Goal: Check status: Check status

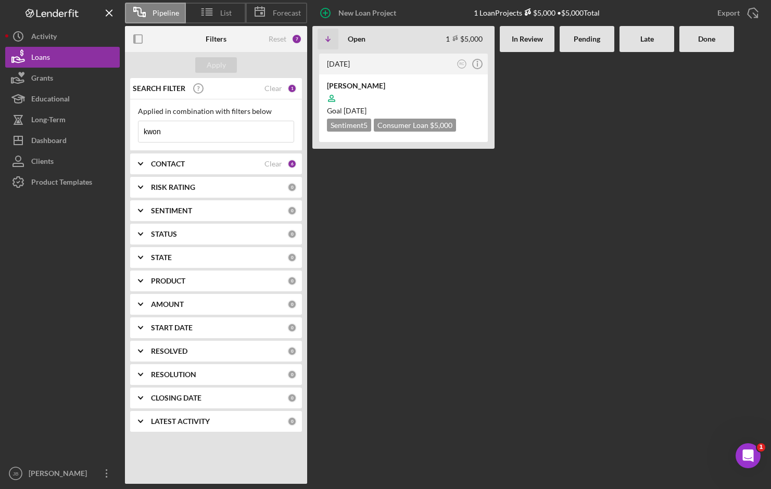
drag, startPoint x: 173, startPoint y: 135, endPoint x: 144, endPoint y: 133, distance: 29.2
click at [144, 133] on input "kwon" at bounding box center [215, 131] width 155 height 21
click at [172, 135] on input "kwon" at bounding box center [215, 131] width 155 height 21
drag, startPoint x: 161, startPoint y: 133, endPoint x: 138, endPoint y: 134, distance: 22.4
click at [138, 134] on input "kwon" at bounding box center [215, 131] width 155 height 21
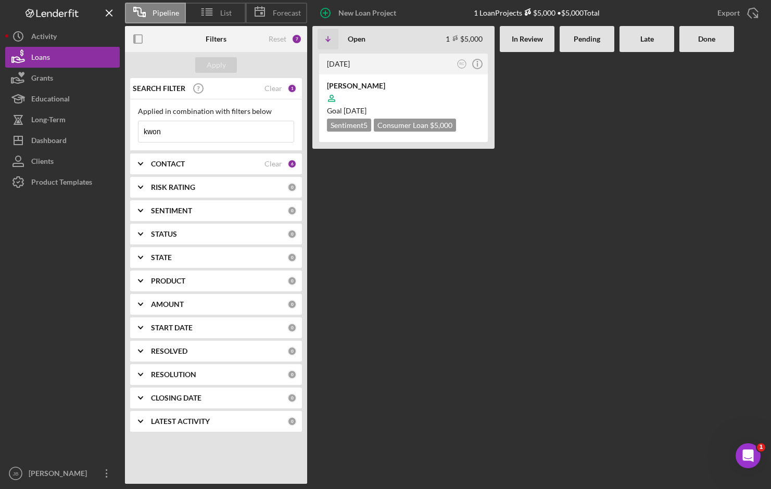
paste input "[PERSON_NAME]"
type input "[PERSON_NAME]"
click at [221, 66] on div "Apply" at bounding box center [216, 65] width 19 height 16
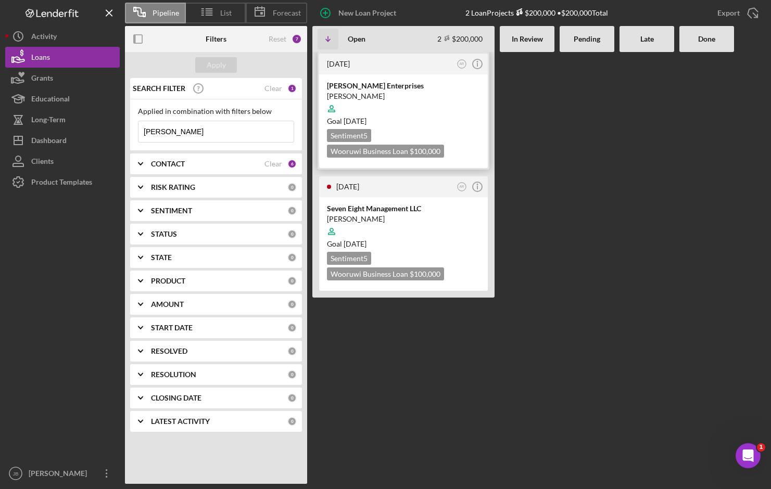
click at [390, 86] on div "[PERSON_NAME] Enterprises" at bounding box center [403, 86] width 153 height 10
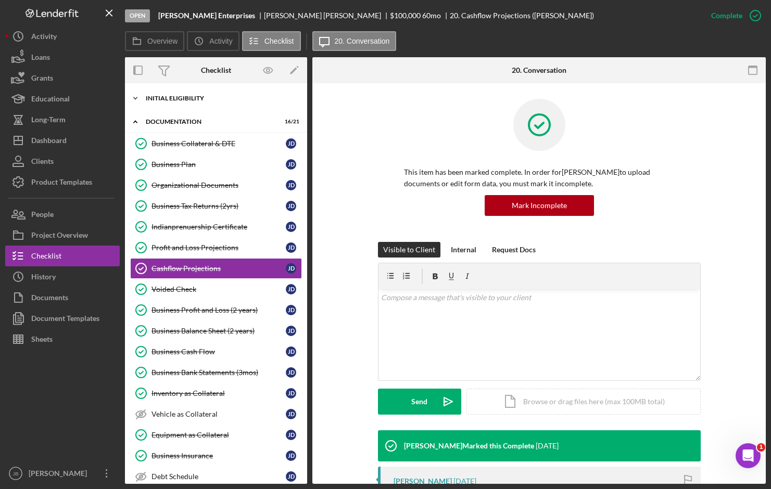
click at [136, 94] on icon "Icon/Expander" at bounding box center [135, 98] width 21 height 21
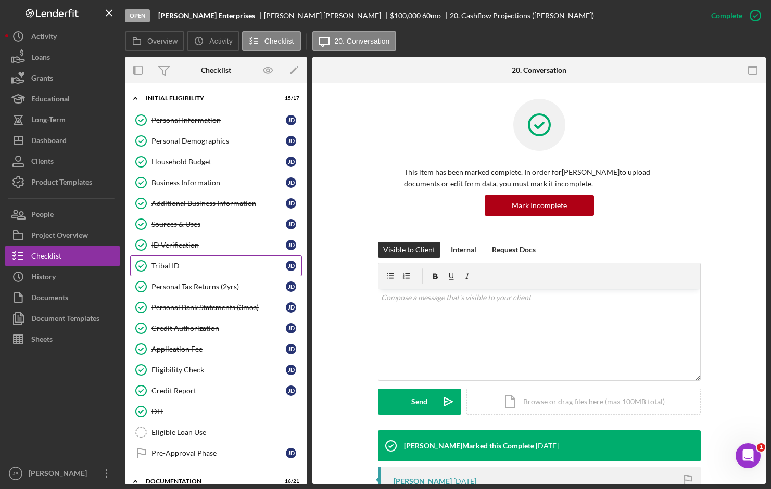
click at [234, 272] on link "Tribal ID Tribal ID [PERSON_NAME]" at bounding box center [216, 266] width 172 height 21
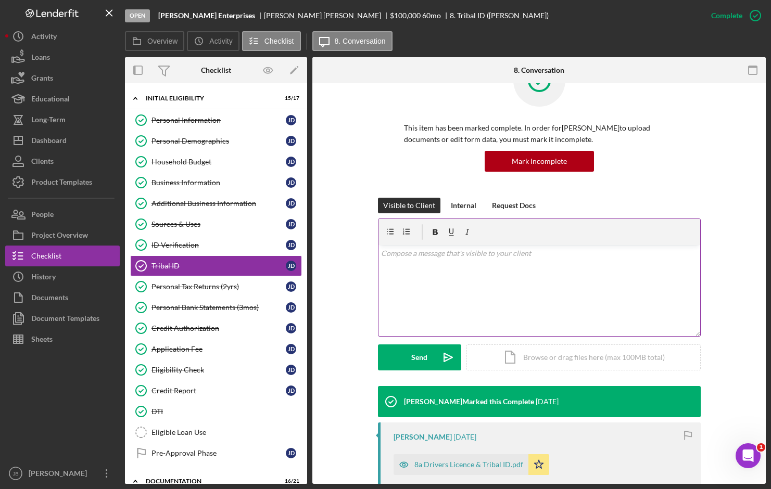
scroll to position [104, 0]
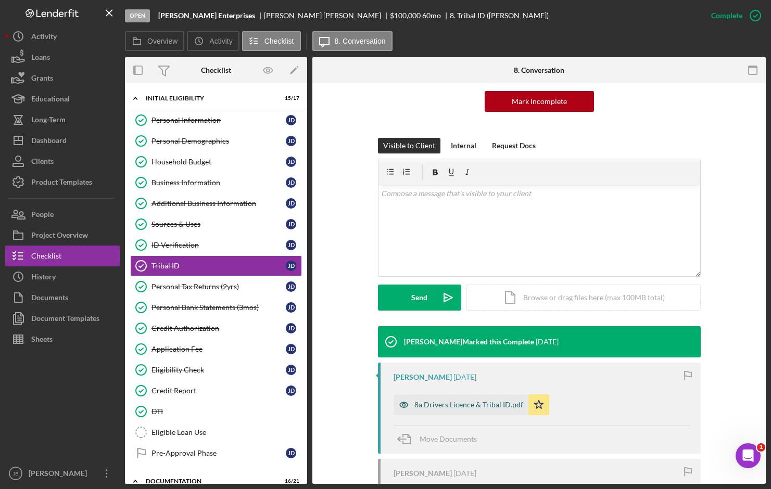
click at [452, 407] on div "8a Drivers Licence & Tribal ID.pdf" at bounding box center [468, 405] width 109 height 8
click at [453, 407] on div "8a Drivers Licence & Tribal ID.pdf" at bounding box center [468, 405] width 109 height 8
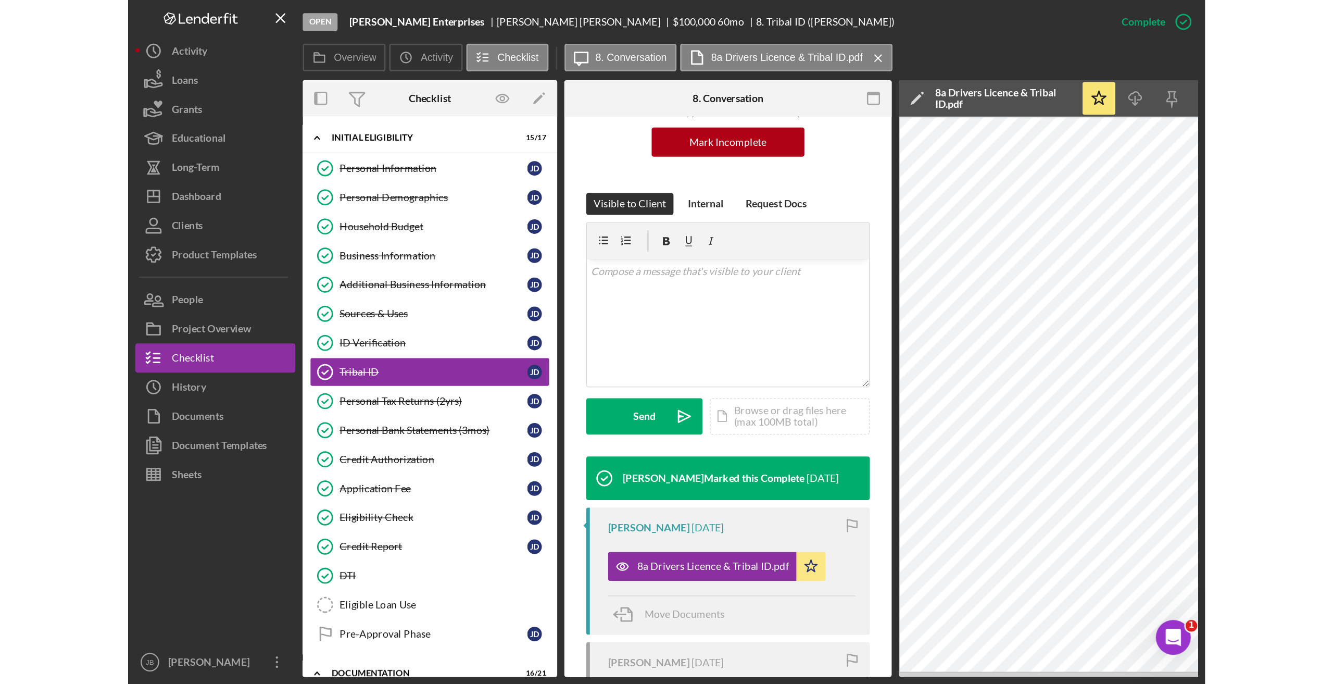
scroll to position [69, 0]
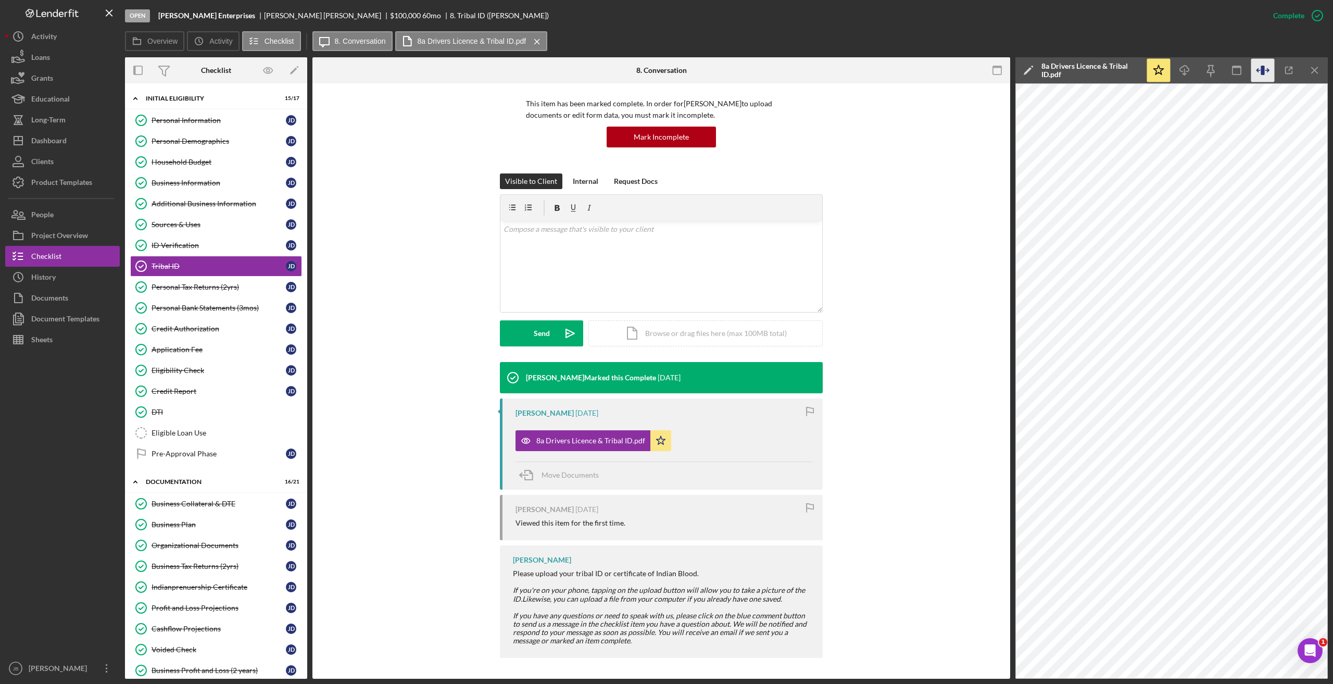
click at [771, 71] on icon "button" at bounding box center [1262, 70] width 23 height 23
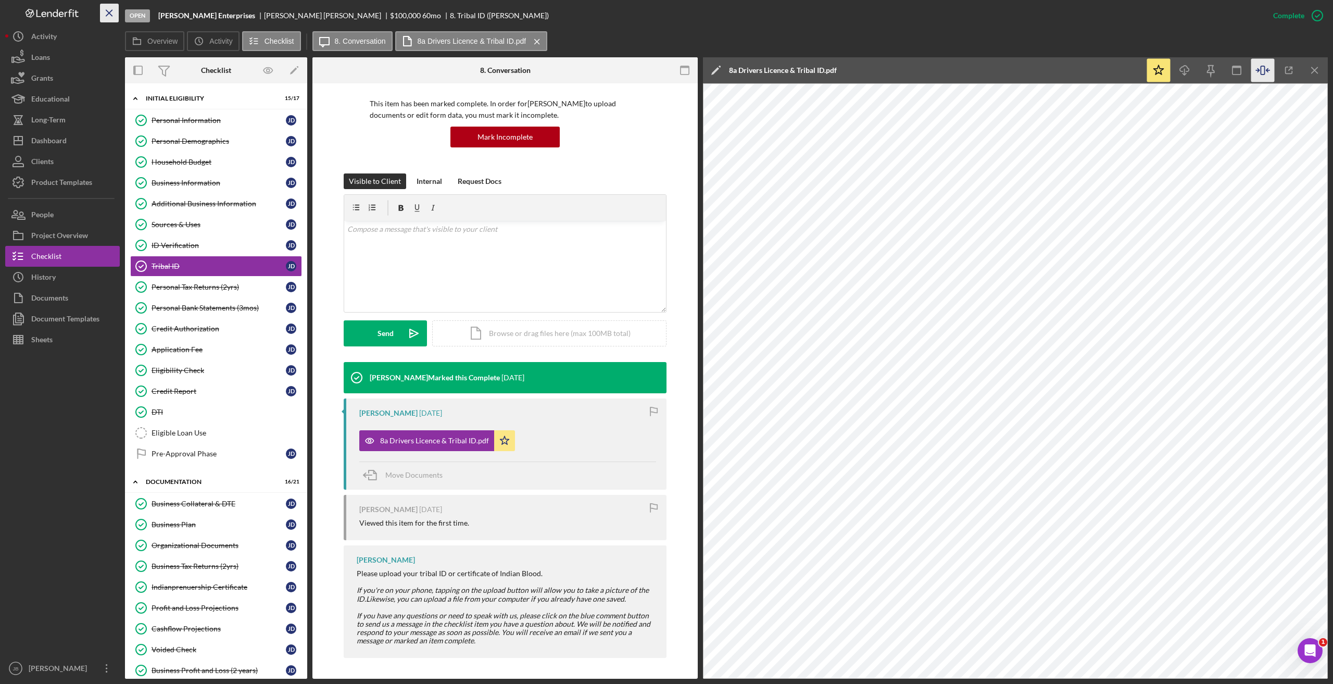
click at [106, 12] on icon "Icon/Menu Close" at bounding box center [109, 13] width 23 height 23
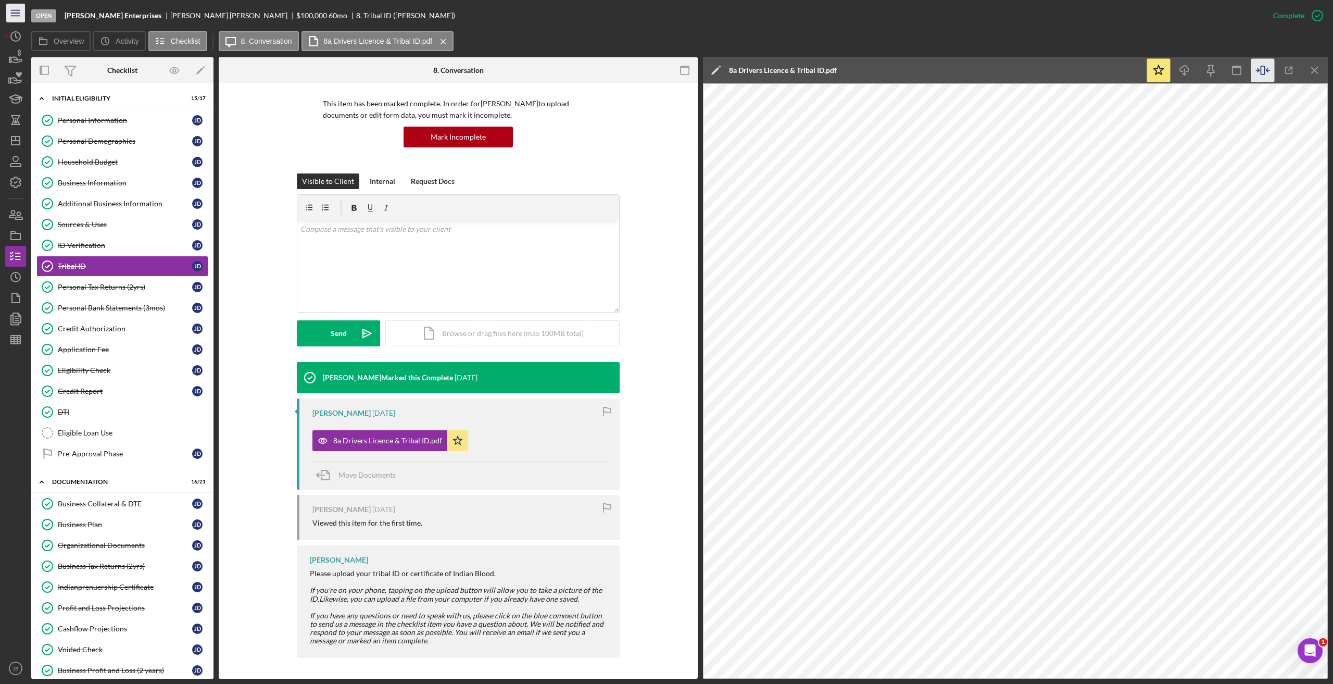
click at [9, 10] on icon "Icon/Menu" at bounding box center [15, 13] width 23 height 23
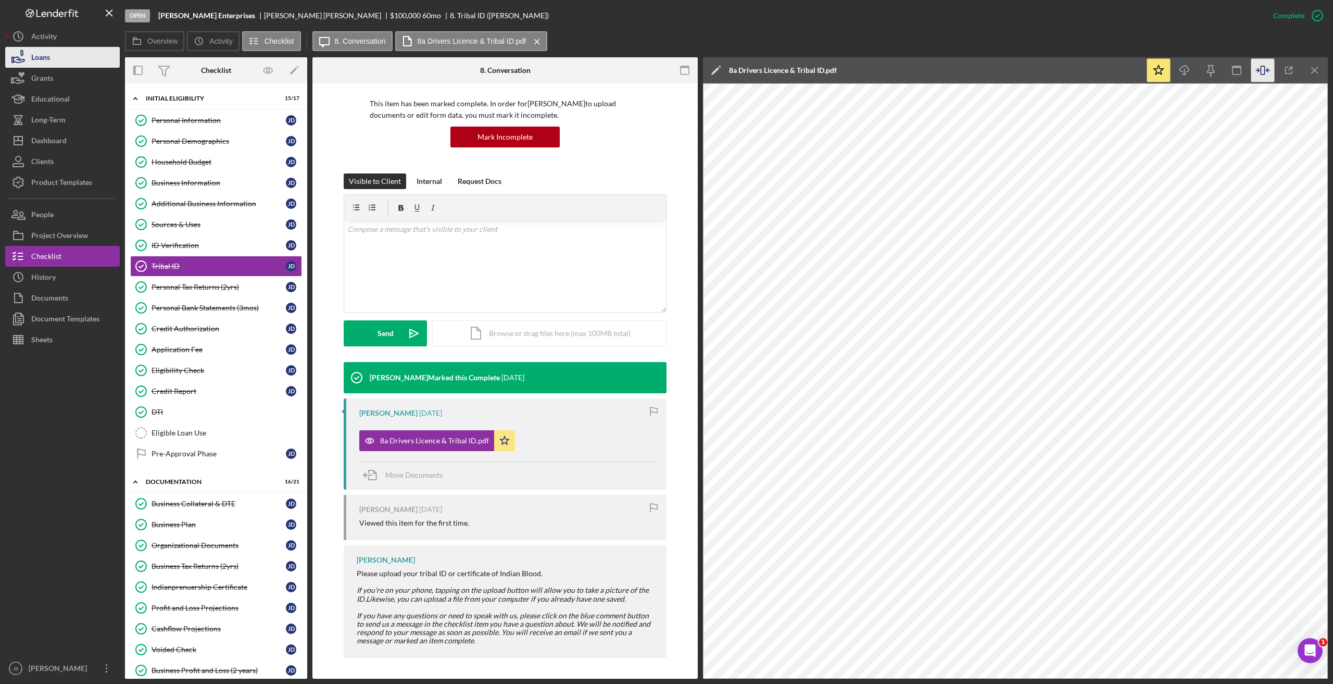
click at [66, 60] on button "Loans" at bounding box center [62, 57] width 115 height 21
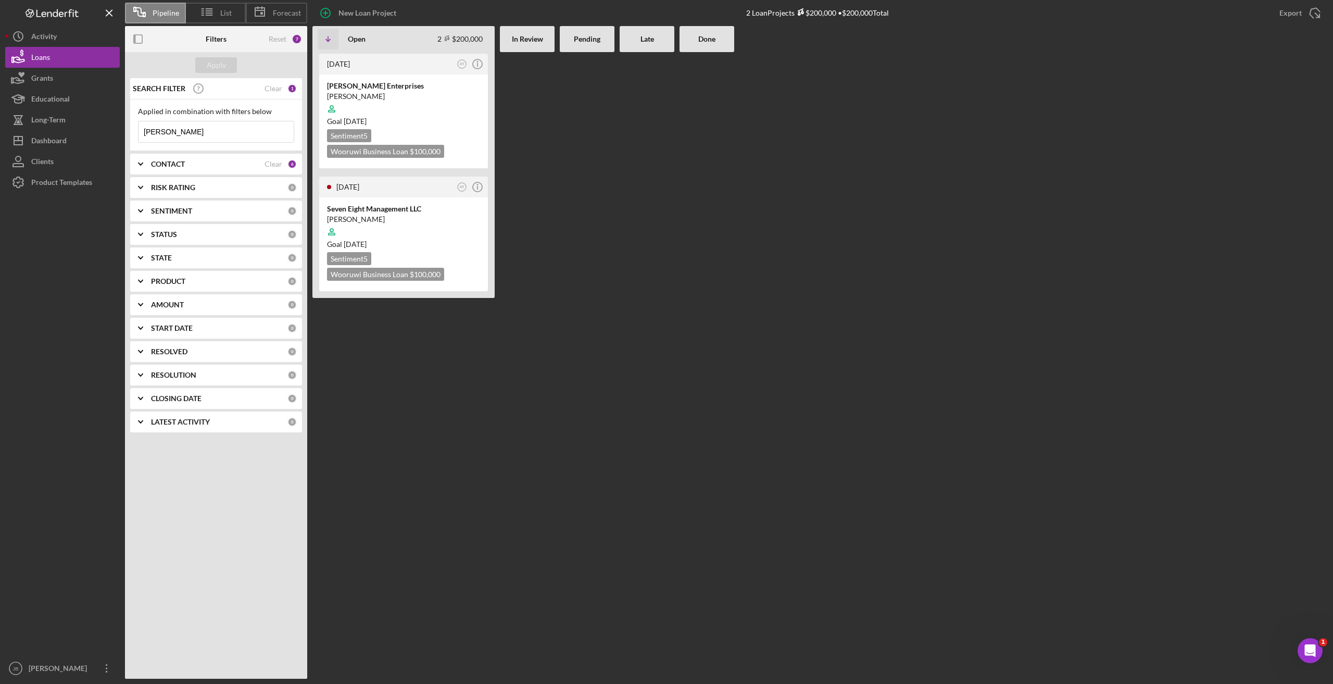
drag, startPoint x: 204, startPoint y: 128, endPoint x: 142, endPoint y: 132, distance: 61.5
click at [143, 131] on input "[PERSON_NAME]" at bounding box center [215, 131] width 155 height 21
click at [215, 69] on div "Apply" at bounding box center [216, 65] width 19 height 16
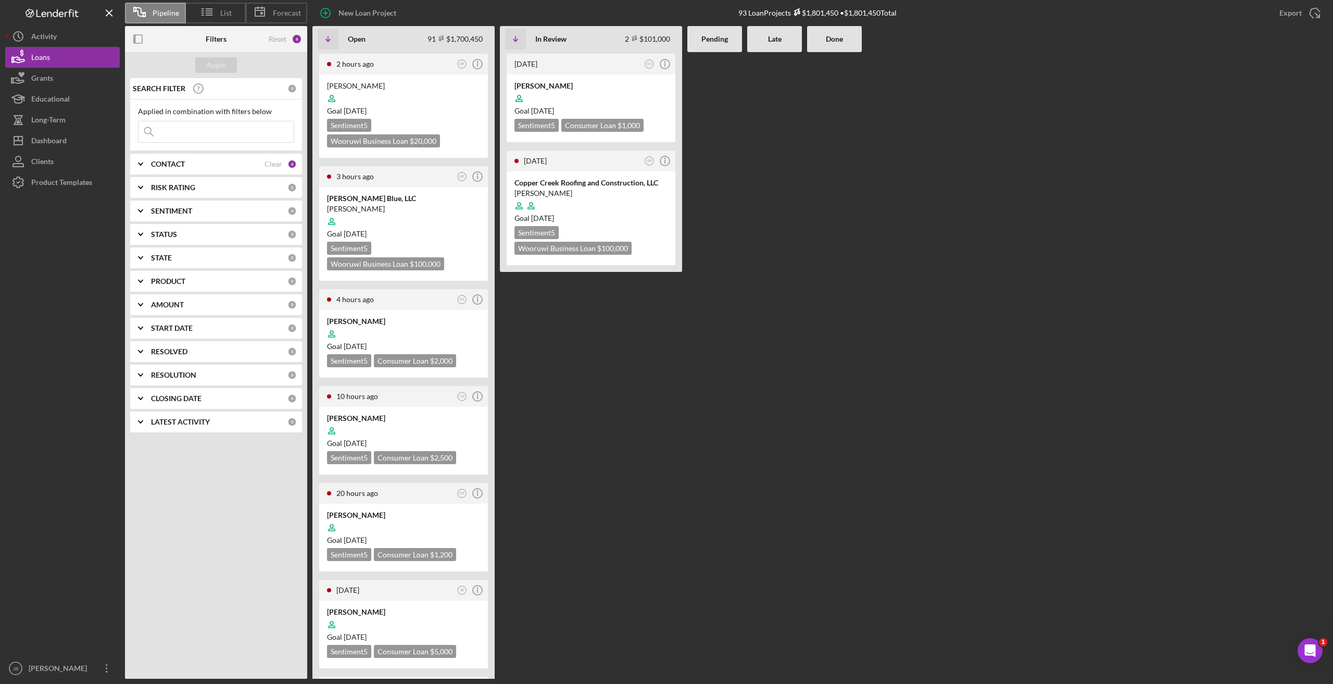
click at [771, 489] on div at bounding box center [774, 365] width 55 height 626
